Goal: Task Accomplishment & Management: Complete application form

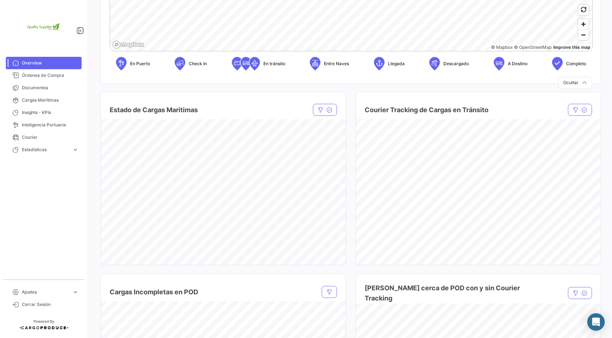
scroll to position [381, 0]
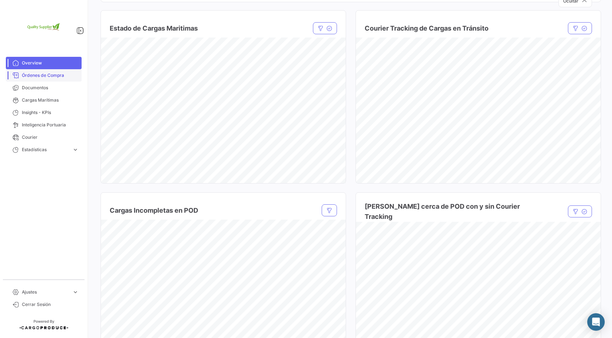
click at [44, 76] on span "Órdenes de Compra" at bounding box center [50, 75] width 57 height 7
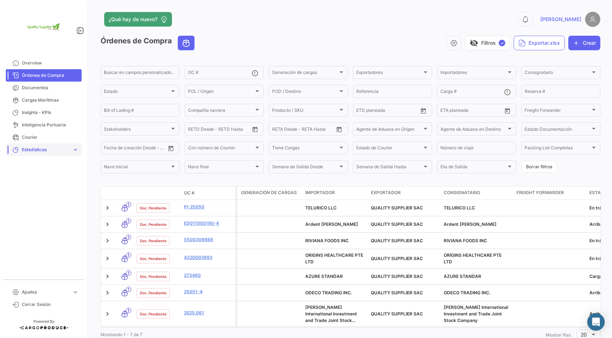
click at [43, 149] on span "Estadísticas" at bounding box center [45, 149] width 47 height 7
click at [50, 149] on span "Estadísticas" at bounding box center [45, 149] width 47 height 7
click at [51, 88] on span "Documentos" at bounding box center [50, 87] width 57 height 7
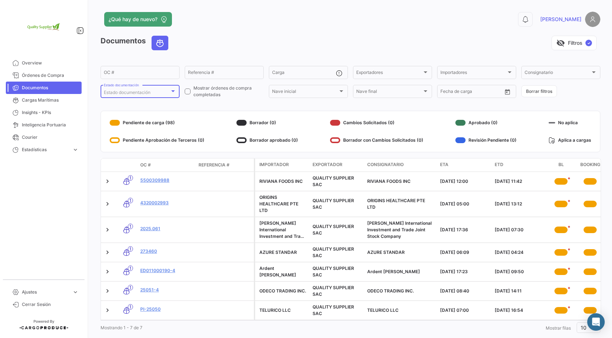
click at [122, 94] on span "Estado documentación" at bounding box center [127, 92] width 47 height 5
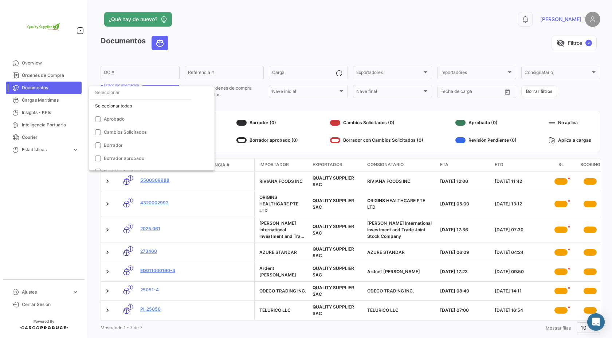
click at [185, 50] on div at bounding box center [306, 169] width 612 height 338
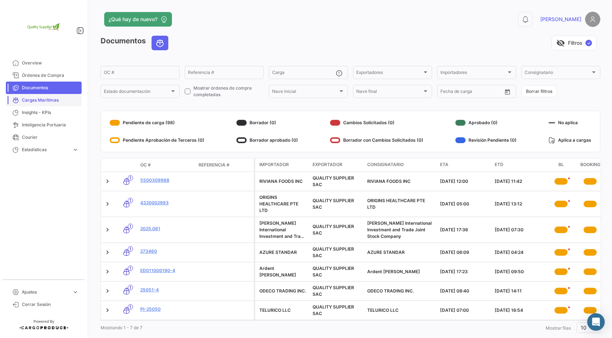
click at [39, 99] on span "Cargas Marítimas" at bounding box center [50, 100] width 57 height 7
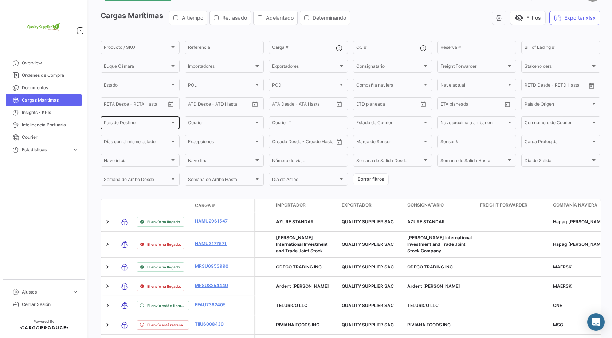
scroll to position [27, 0]
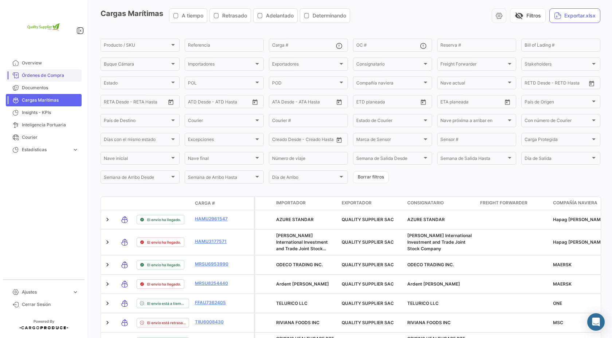
click at [55, 76] on span "Órdenes de Compra" at bounding box center [50, 75] width 57 height 7
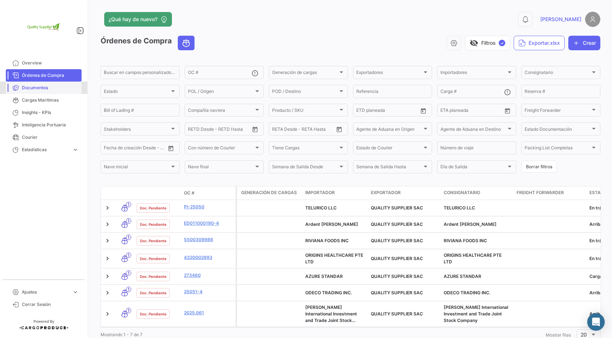
click at [52, 89] on span "Documentos" at bounding box center [50, 87] width 57 height 7
click at [146, 19] on span "¿Qué hay de nuevo?" at bounding box center [133, 19] width 49 height 7
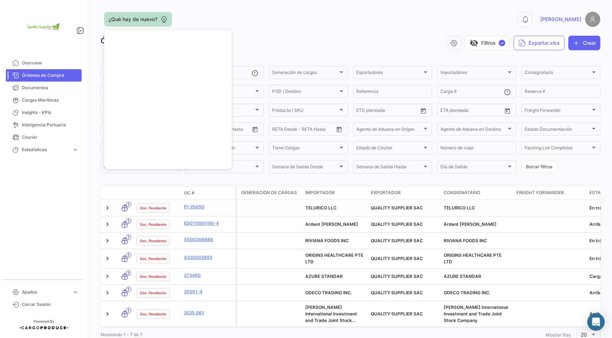
click at [158, 21] on button "¿Qué hay de nuevo?" at bounding box center [138, 19] width 68 height 15
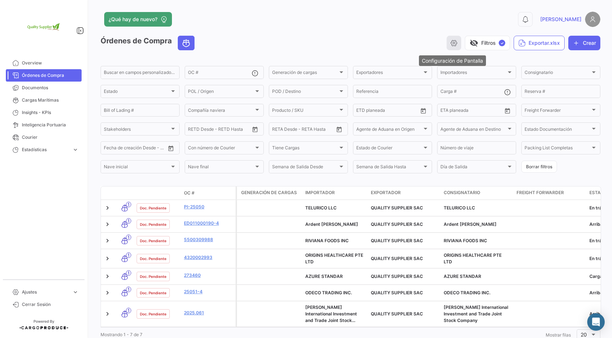
click at [452, 46] on icon "button" at bounding box center [453, 42] width 7 height 7
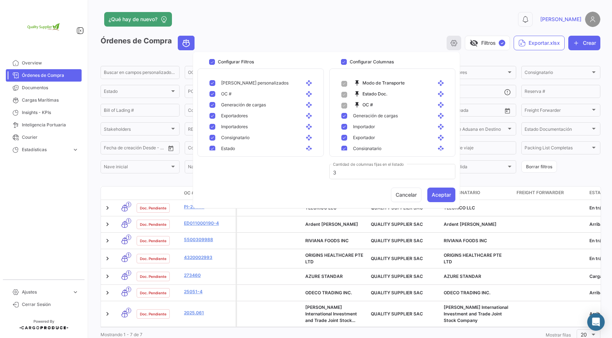
click at [455, 46] on icon "button" at bounding box center [453, 42] width 7 height 7
click at [433, 25] on div "0 [PERSON_NAME]" at bounding box center [487, 19] width 225 height 15
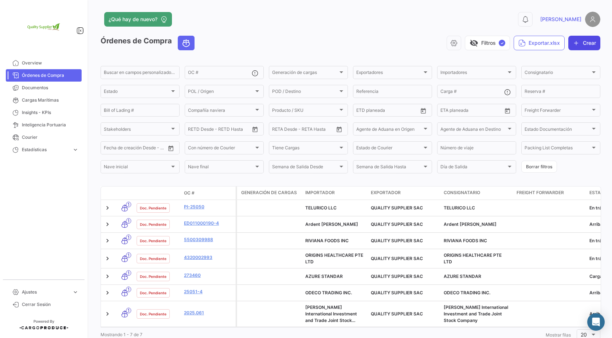
click at [573, 44] on icon "button" at bounding box center [576, 42] width 7 height 7
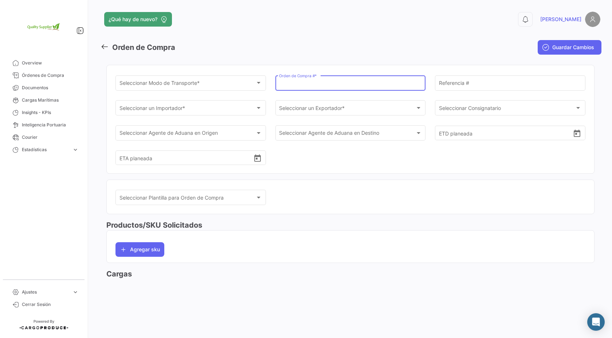
click at [341, 84] on input "Orden de Compra # *" at bounding box center [350, 84] width 143 height 6
click at [343, 153] on div "Seleccionar Modo de Transporte * Seleccionar Modo de Transporte * Orden de Comp…" at bounding box center [350, 123] width 470 height 99
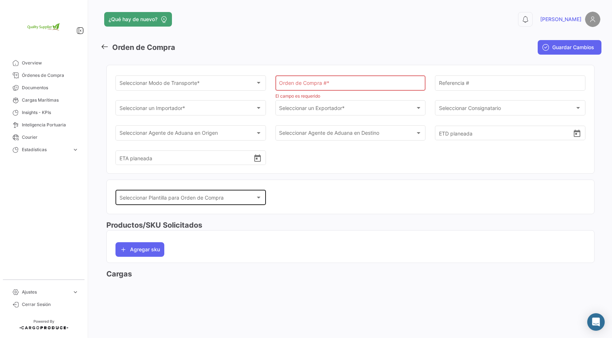
click at [261, 198] on div at bounding box center [258, 198] width 7 height 6
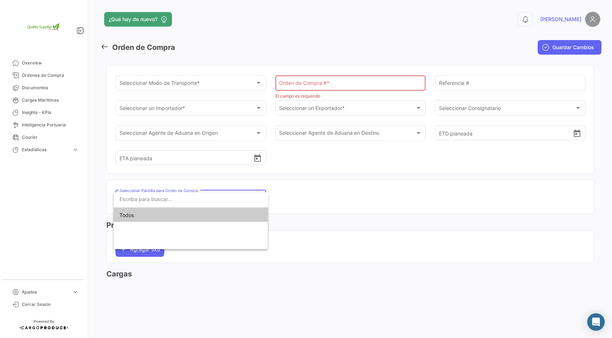
click at [261, 198] on input "dropdown search" at bounding box center [191, 199] width 154 height 15
click at [295, 199] on div at bounding box center [306, 169] width 612 height 338
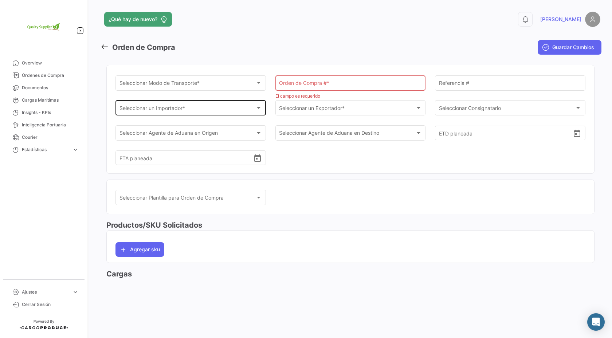
click at [249, 105] on div "Seleccionar un Importador * Seleccionar un Importador *" at bounding box center [190, 107] width 143 height 17
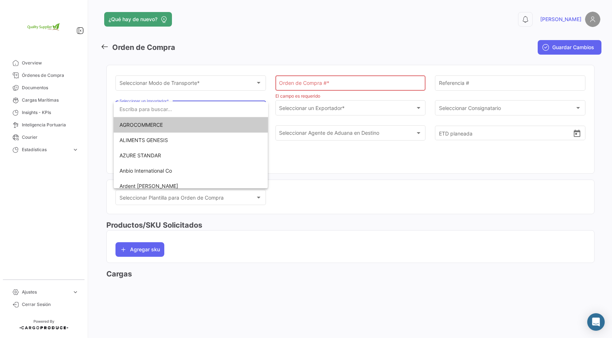
click at [307, 163] on div at bounding box center [306, 169] width 612 height 338
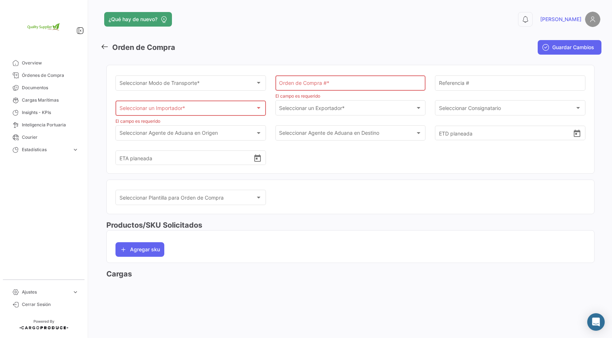
click at [236, 111] on div "Seleccionar un Importador *" at bounding box center [187, 110] width 136 height 6
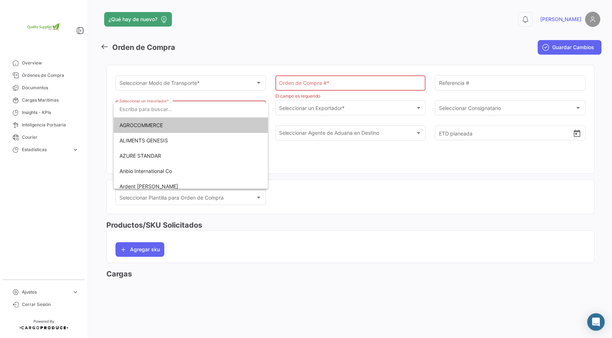
click at [308, 162] on div at bounding box center [306, 169] width 612 height 338
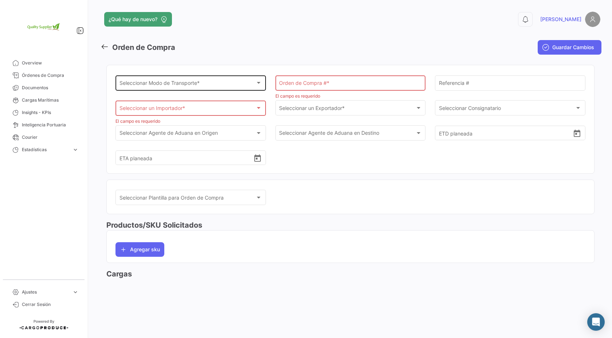
click at [244, 83] on div "Seleccionar Modo de Transporte *" at bounding box center [187, 84] width 136 height 6
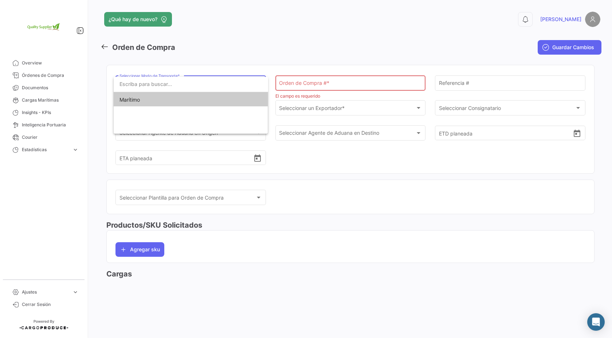
click at [244, 83] on input "dropdown search" at bounding box center [191, 83] width 154 height 15
click at [269, 40] on div at bounding box center [306, 169] width 612 height 338
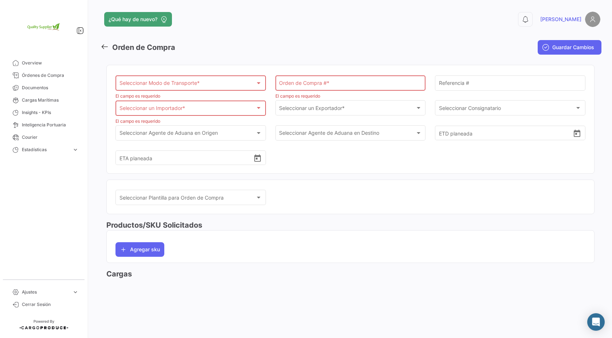
click at [107, 48] on icon at bounding box center [105, 47] width 8 height 8
